Goal: Information Seeking & Learning: Understand process/instructions

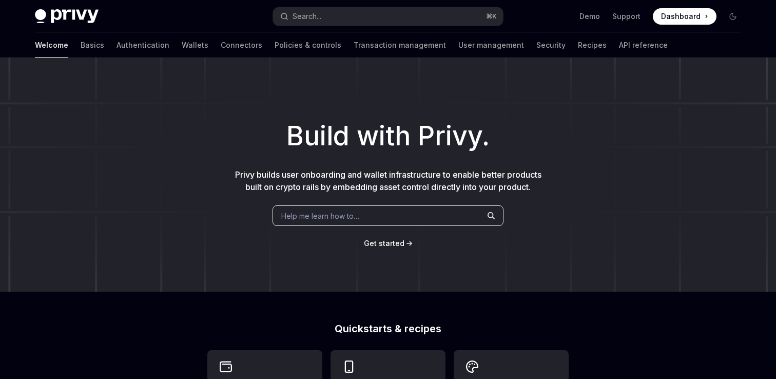
click at [318, 3] on div "Privy Docs home page Search... ⌘ K Demo Support Dashboard Dashboard Search..." at bounding box center [388, 16] width 706 height 33
click at [313, 11] on div "Search..." at bounding box center [307, 16] width 29 height 12
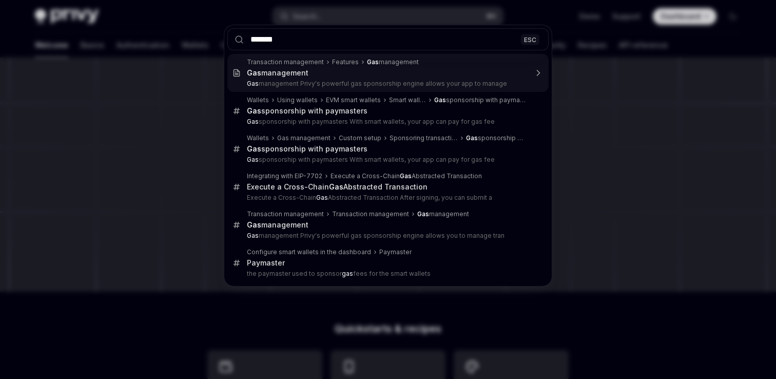
type input "********"
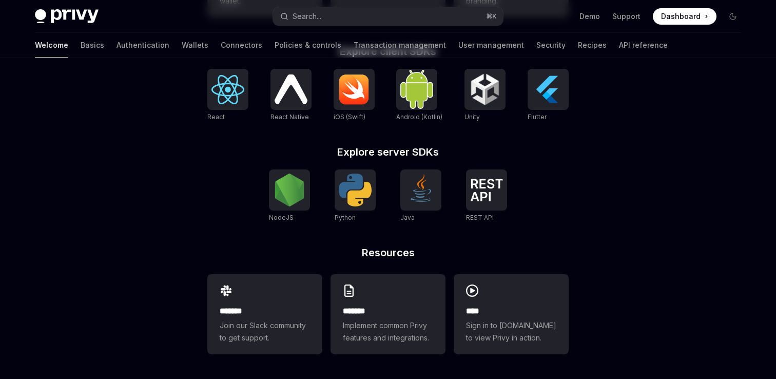
scroll to position [221, 0]
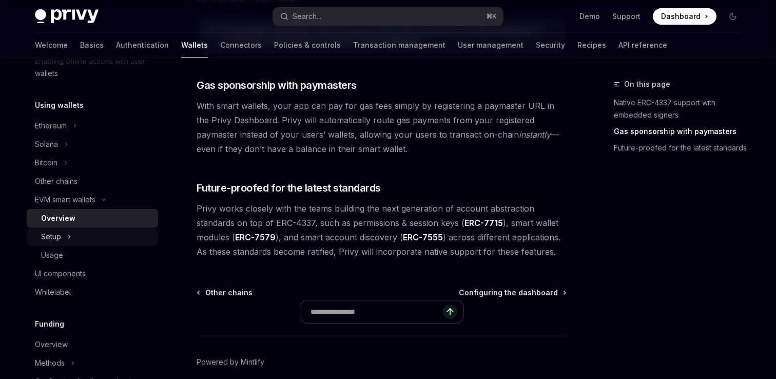
click at [79, 235] on button "Setup" at bounding box center [92, 236] width 131 height 18
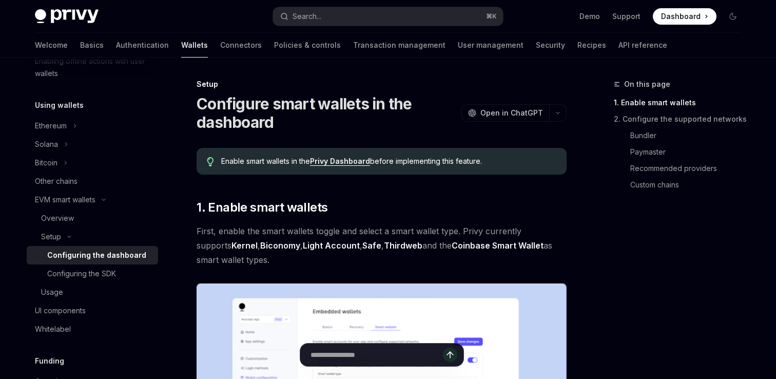
scroll to position [26, 0]
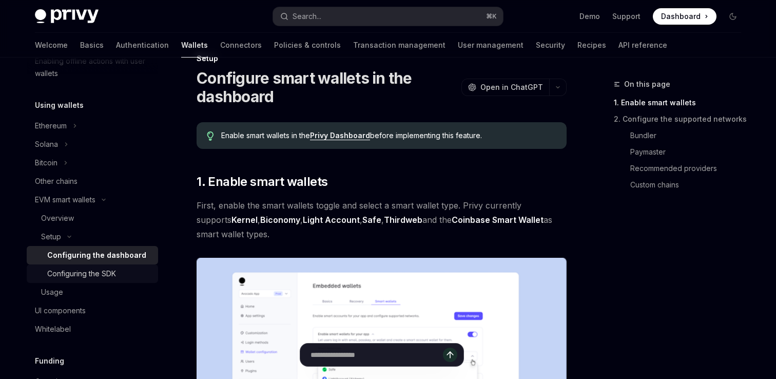
click at [101, 270] on div "Configuring the SDK" at bounding box center [81, 273] width 69 height 12
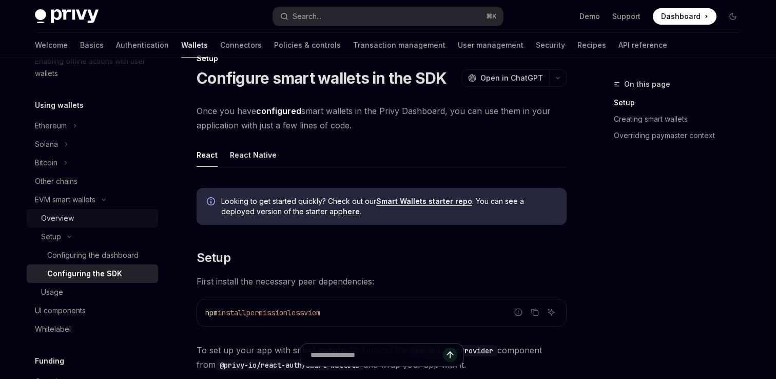
click at [64, 215] on div "Overview" at bounding box center [57, 218] width 33 height 12
type textarea "*"
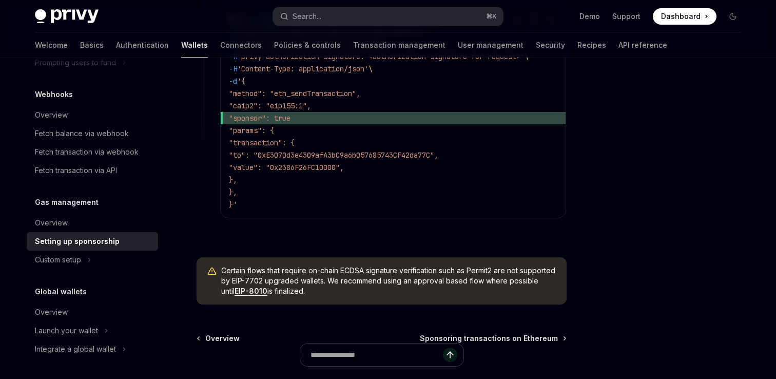
scroll to position [799, 0]
